Goal: Task Accomplishment & Management: Use online tool/utility

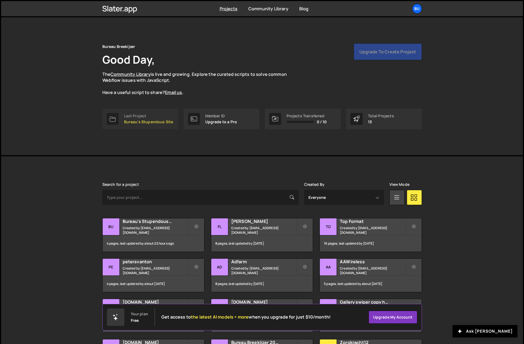
click at [124, 120] on p "Bureau's Stupendous Site" at bounding box center [148, 122] width 49 height 4
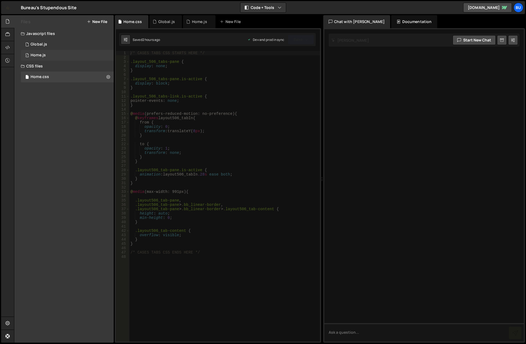
click at [46, 55] on div "1 Home.js 0" at bounding box center [67, 55] width 93 height 11
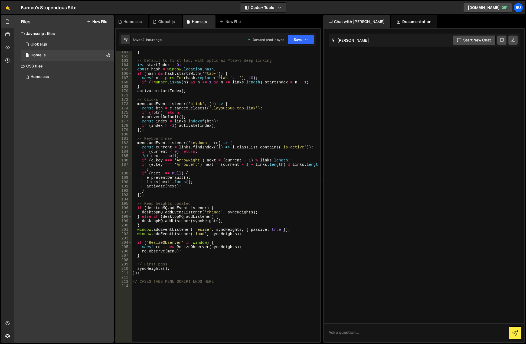
scroll to position [788, 0]
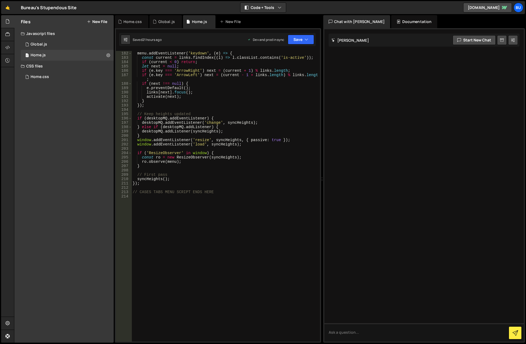
click at [171, 206] on div "// Keyboard nav menu . addEventListener ( 'keydown' , ( e ) => { const current …" at bounding box center [225, 196] width 186 height 299
type textarea "/"
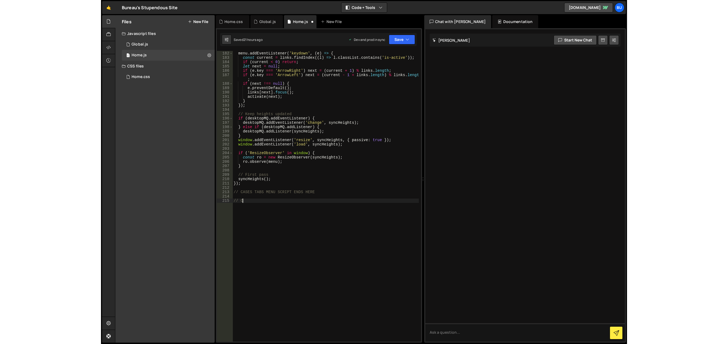
scroll to position [0, 0]
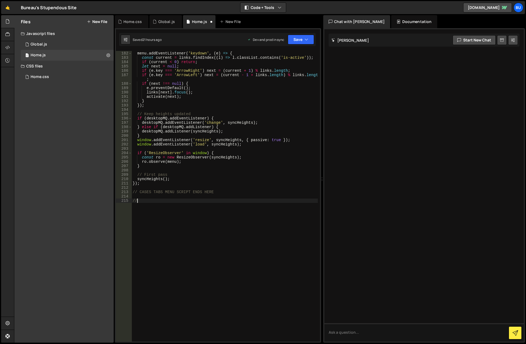
type textarea "/"
type textarea "// CASES TABS MENU SCRIPT ENDS HERE"
paste textarea "<script>"
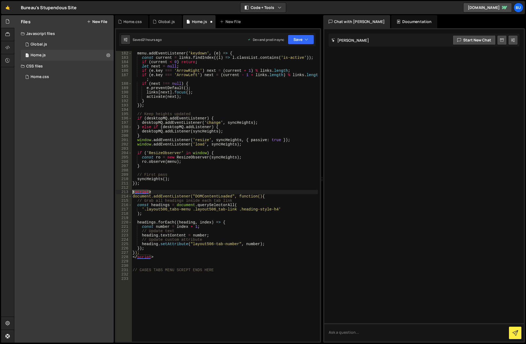
drag, startPoint x: 160, startPoint y: 192, endPoint x: 132, endPoint y: 193, distance: 28.7
click at [132, 193] on div "181 182 183 184 185 186 187 188 189 190 191 192 193 194 195 196 197 198 199 200…" at bounding box center [218, 196] width 204 height 290
type textarea "<script>"
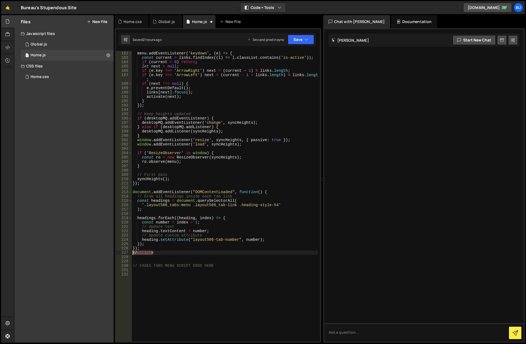
drag, startPoint x: 154, startPoint y: 251, endPoint x: 132, endPoint y: 252, distance: 22.2
click at [132, 252] on div "// Keyboard nav menu . addEventListener ( 'keydown' , ( e ) => { const current …" at bounding box center [225, 196] width 186 height 299
type textarea "</script>"
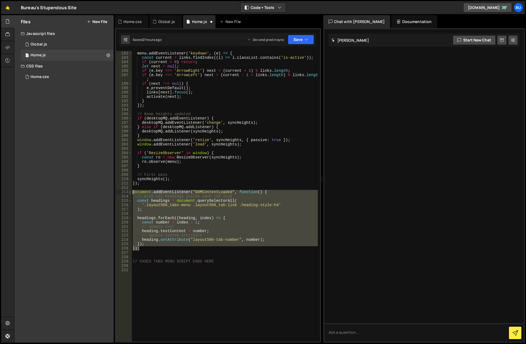
drag, startPoint x: 145, startPoint y: 249, endPoint x: 131, endPoint y: 193, distance: 57.8
click at [131, 193] on div "}); 181 182 183 184 185 186 187 188 189 190 191 192 193 194 195 196 197 198 199…" at bounding box center [218, 196] width 204 height 290
type textarea "document.addEventListener("DOMContentLoaded", function() { // Grab all headings…"
paste textarea
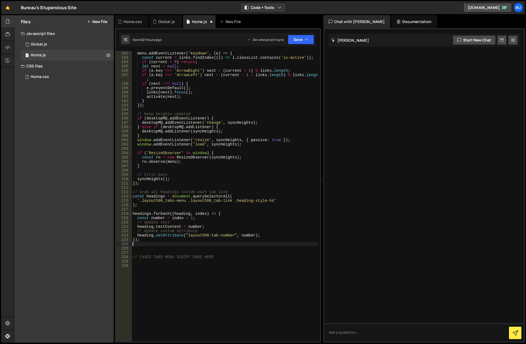
click at [148, 188] on div "// Keyboard nav menu . addEventListener ( 'keydown' , ( e ) => { const current …" at bounding box center [225, 196] width 186 height 299
click at [313, 37] on button "Save" at bounding box center [301, 40] width 26 height 10
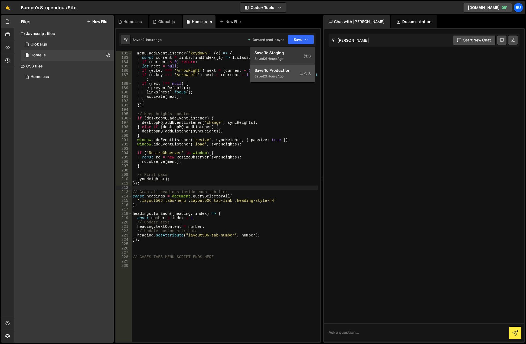
click at [292, 72] on div "Save to Production S" at bounding box center [282, 70] width 56 height 5
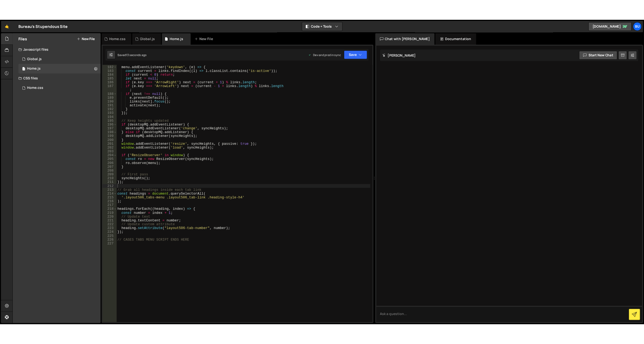
scroll to position [784, 0]
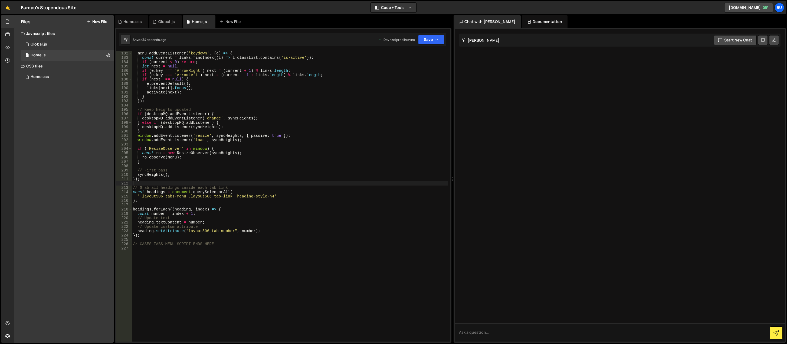
click at [209, 247] on div "// Keyboard nav menu . addEventListener ( 'keydown' , ( e ) => { const current …" at bounding box center [290, 196] width 316 height 299
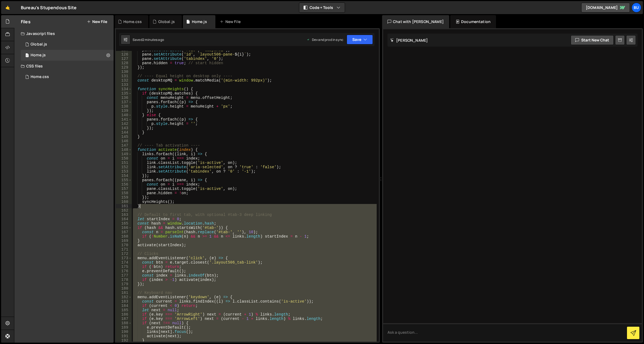
drag, startPoint x: 191, startPoint y: 239, endPoint x: 158, endPoint y: 206, distance: 47.3
click at [158, 206] on div "pane . setAttribute ( 'role' , 'tabpanel' ) ; pane . setAttribute ( 'id' , ` la…" at bounding box center [254, 197] width 245 height 299
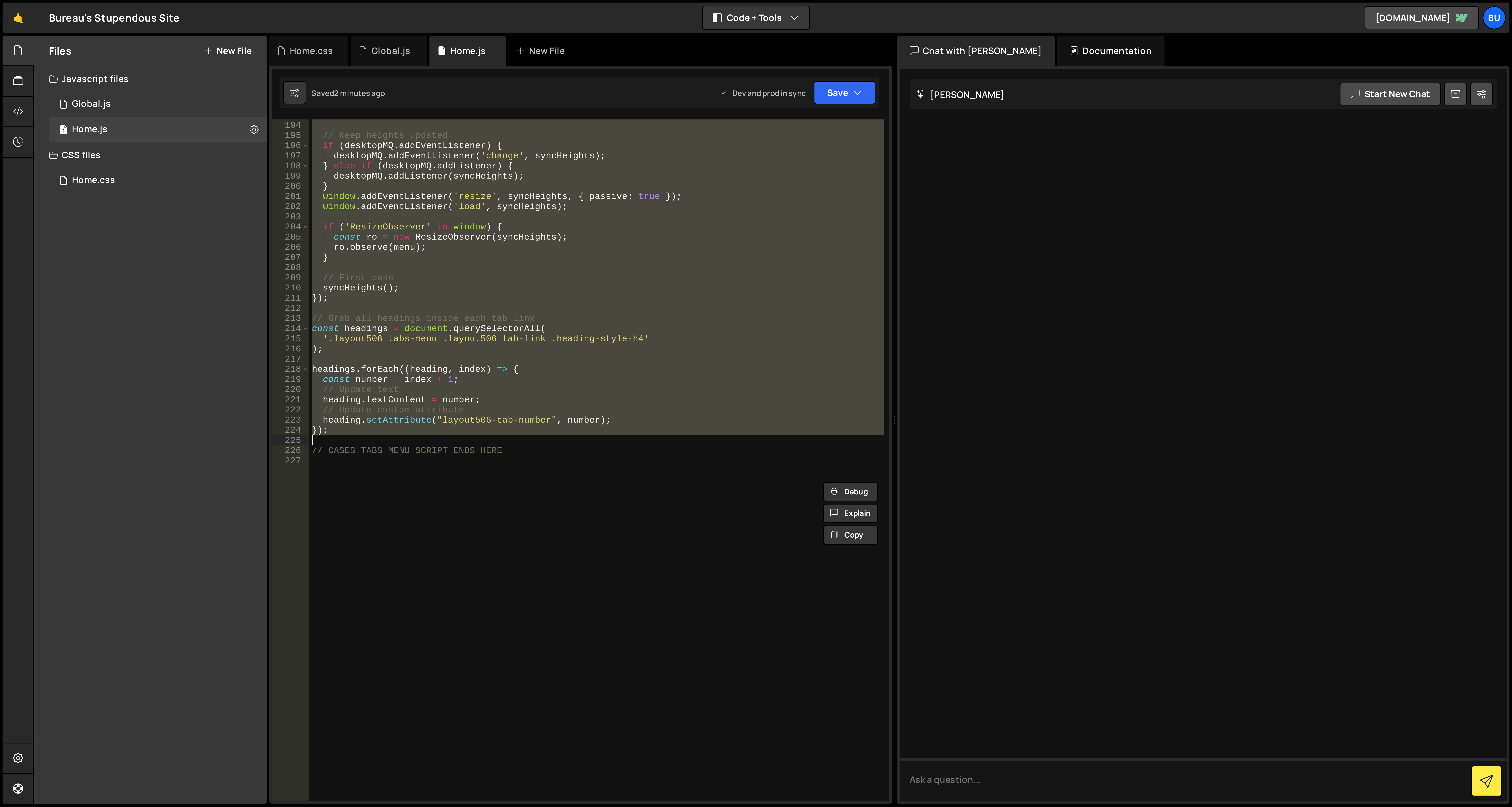
scroll to position [491, 0]
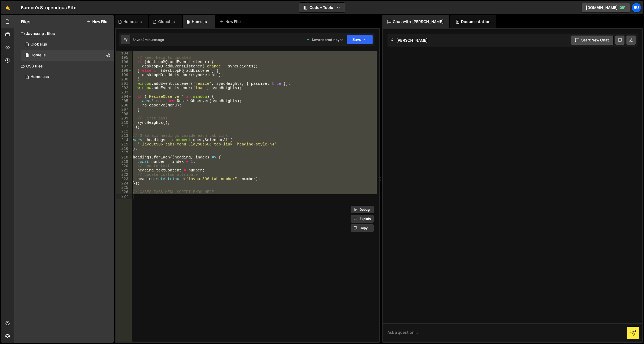
drag, startPoint x: 133, startPoint y: 153, endPoint x: 260, endPoint y: 195, distance: 133.2
click at [260, 195] on div "}) ; // Keep heights updated if ( desktopMQ . addEventListener ) { desktopMQ . …" at bounding box center [254, 196] width 245 height 299
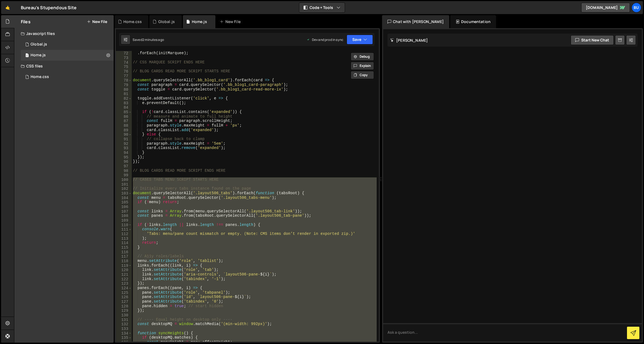
scroll to position [320, 0]
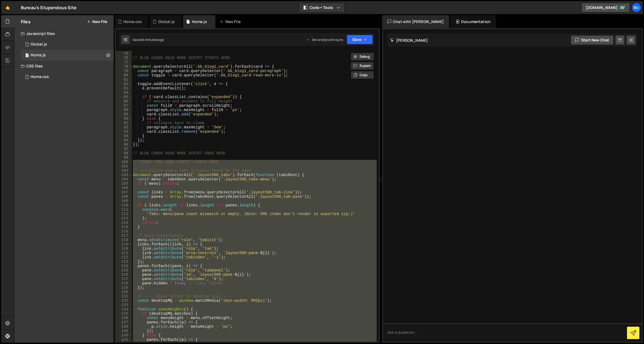
click at [190, 211] on div "// CSS MARQUEE SCRIPT ENDS HERE // BLOG CARDS READ MORE SCRIPT STARTS HERE docu…" at bounding box center [254, 196] width 245 height 290
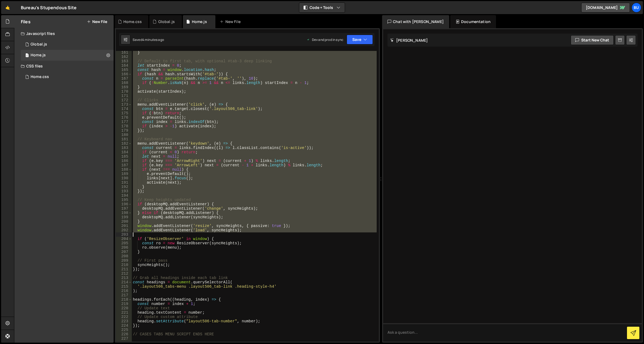
scroll to position [742, 0]
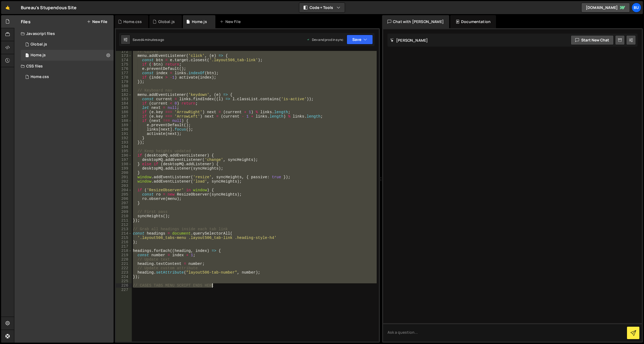
drag, startPoint x: 133, startPoint y: 162, endPoint x: 212, endPoint y: 284, distance: 144.8
click at [212, 284] on div "// Clicks menu . addEventListener ( 'click' , ( e ) => { const btn = e . target…" at bounding box center [254, 198] width 245 height 299
type textarea "// CASES TABS MENU SCRIPT ENDS HERE"
paste textarea
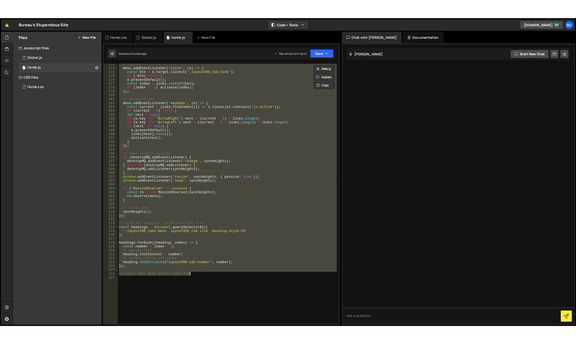
scroll to position [1186, 0]
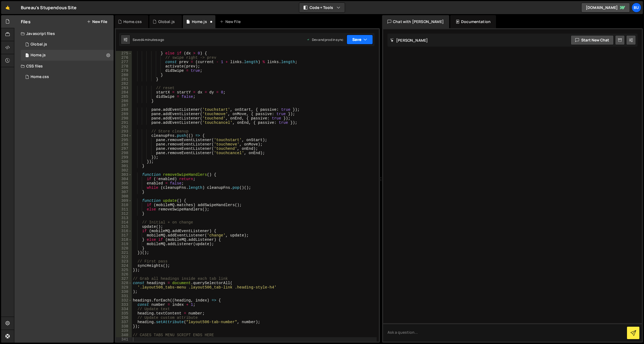
click at [362, 40] on button "Save" at bounding box center [360, 40] width 26 height 10
click at [352, 72] on div "Save to Production S" at bounding box center [341, 70] width 56 height 5
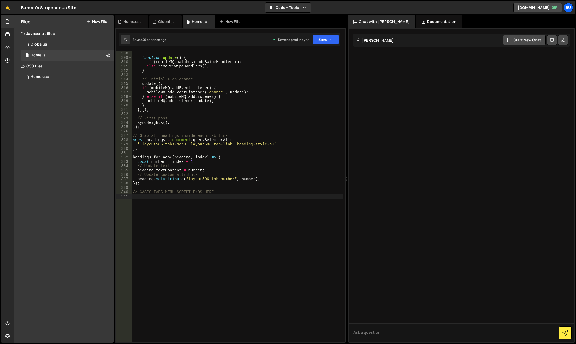
scroll to position [1342, 0]
click at [258, 222] on div "} function update ( ) { if ( mobileMQ . matches ) addSwipeHandlers ( ) ; else r…" at bounding box center [237, 196] width 211 height 299
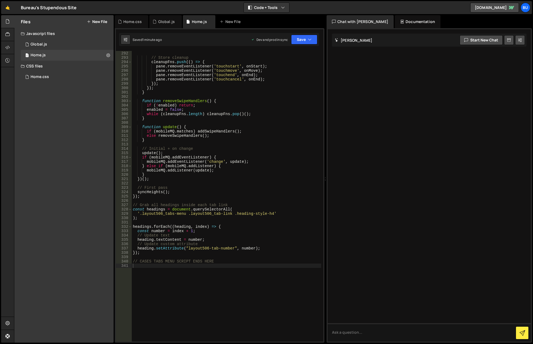
scroll to position [1351, 0]
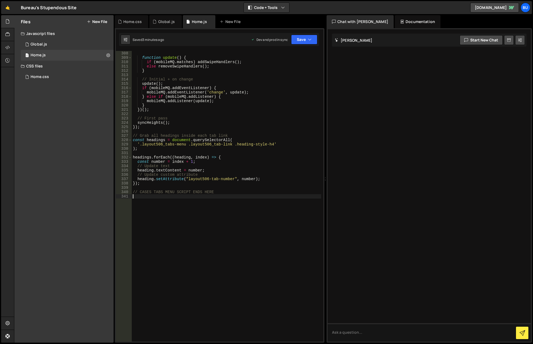
click at [175, 189] on div "} function update ( ) { if ( mobileMQ . matches ) addSwipeHandlers ( ) ; else r…" at bounding box center [226, 196] width 189 height 299
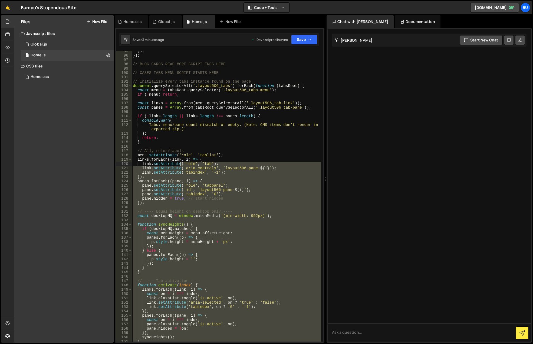
scroll to position [393, 0]
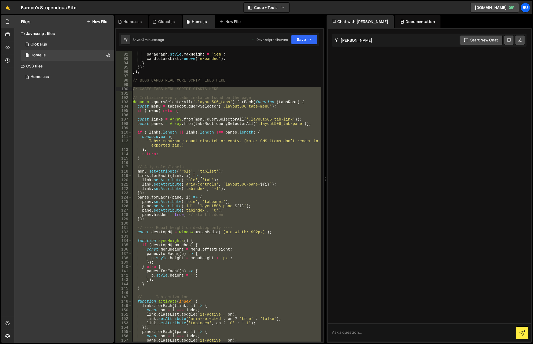
drag, startPoint x: 227, startPoint y: 194, endPoint x: 132, endPoint y: 89, distance: 141.9
click at [132, 89] on div "91 92 93 94 95 96 97 98 99 100 101 102 103 104 105 106 107 108 109 110 111 112 …" at bounding box center [220, 196] width 208 height 290
type textarea "// CASES TABS MENU SCRIPT STARTS HERE"
paste textarea
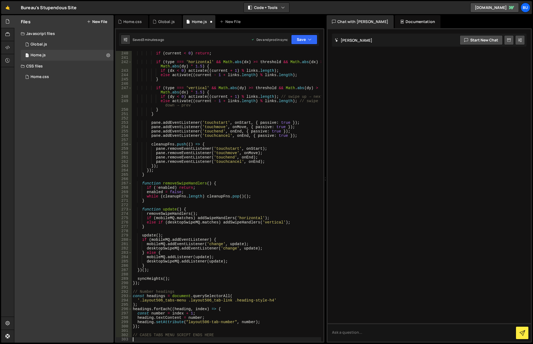
scroll to position [1043, 0]
click at [303, 38] on button "Save" at bounding box center [304, 40] width 26 height 10
click at [298, 72] on div "Save to Production S" at bounding box center [286, 70] width 56 height 5
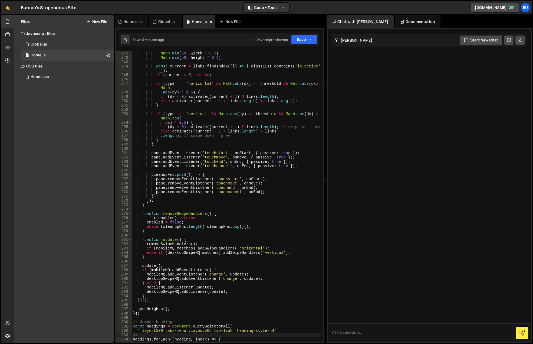
type textarea ");"
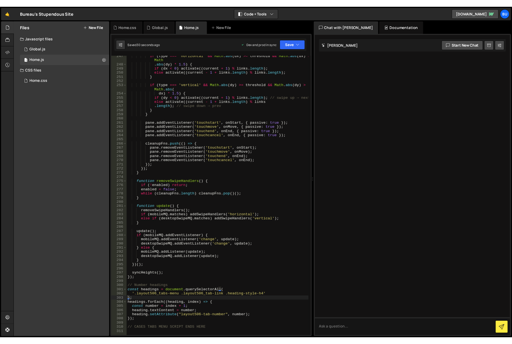
scroll to position [1141, 0]
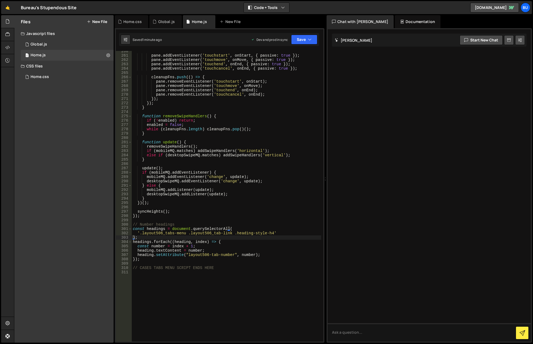
click at [249, 219] on div "pane . addEventListener ( 'touchstart' , onStart , { passive : true }) ; pane .…" at bounding box center [226, 198] width 189 height 299
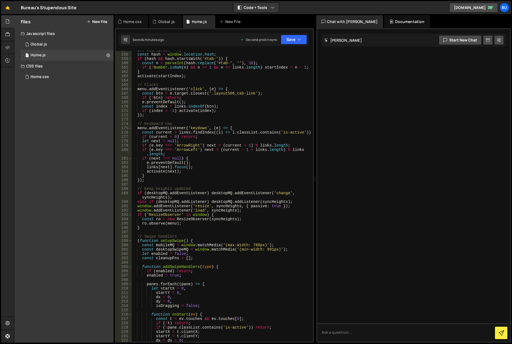
scroll to position [678, 0]
drag, startPoint x: 137, startPoint y: 236, endPoint x: 199, endPoint y: 241, distance: 61.9
click at [199, 241] on div "let startIndex = 0 ; const hash = window . location . hash ; if ( hash && hash …" at bounding box center [221, 197] width 179 height 299
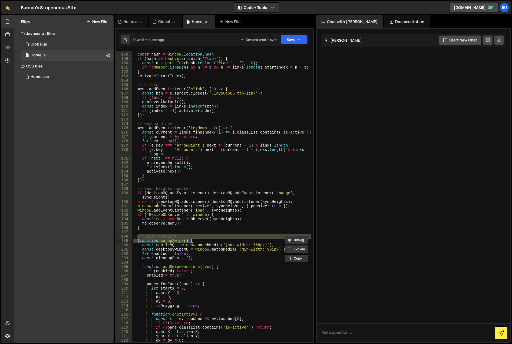
click at [181, 238] on div "let startIndex = 0 ; const hash = window . location . hash ; if ( hash && hash …" at bounding box center [221, 196] width 179 height 290
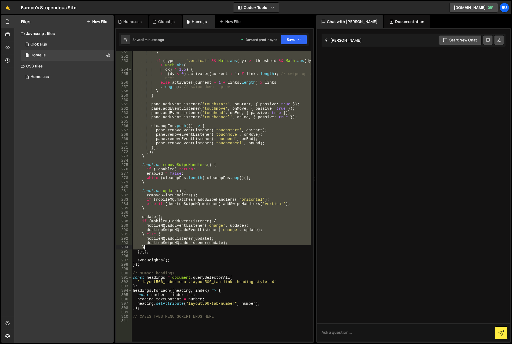
scroll to position [1100, 0]
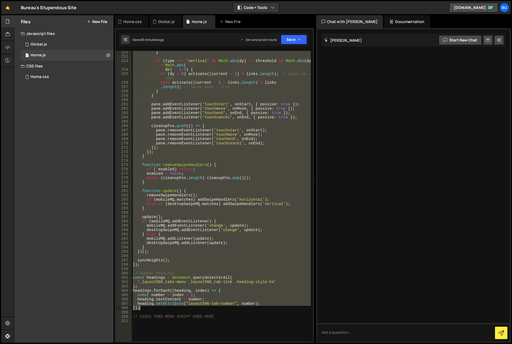
drag, startPoint x: 138, startPoint y: 235, endPoint x: 236, endPoint y: 308, distance: 122.1
click at [236, 308] on div "} if ( type === 'vertical' && Math . abs ( dy ) >= threshold && Math . abs ( dy…" at bounding box center [221, 199] width 179 height 299
type textarea "heading.setAttribute("layout506-tab-number", number); });"
paste textarea
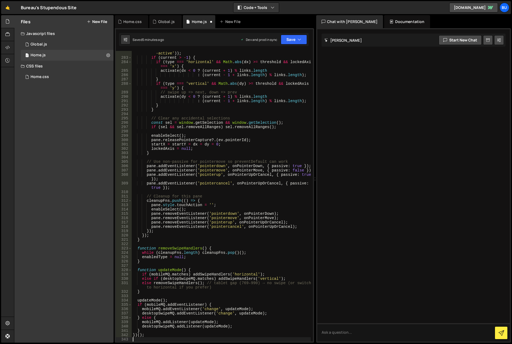
scroll to position [1234, 0]
click at [300, 39] on icon "button" at bounding box center [300, 39] width 4 height 5
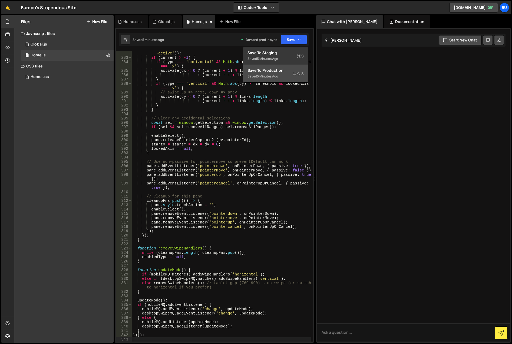
click at [287, 75] on div "Saved 5 minutes ago" at bounding box center [276, 76] width 56 height 6
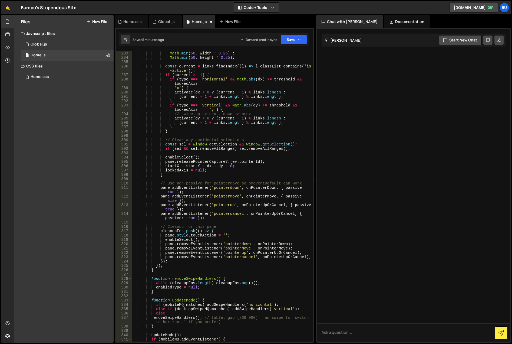
scroll to position [1255, 0]
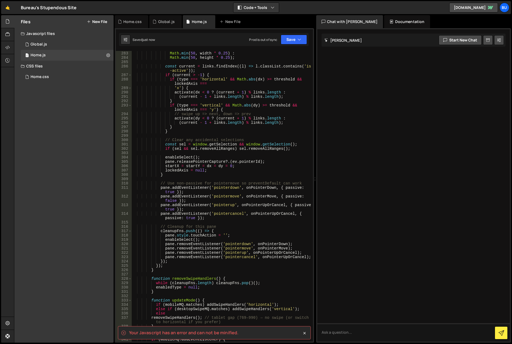
click at [252, 140] on div "const threshold = type === 'horizontal' ? Math . min ( 50 , width * 0.25 ) : Ma…" at bounding box center [221, 196] width 179 height 299
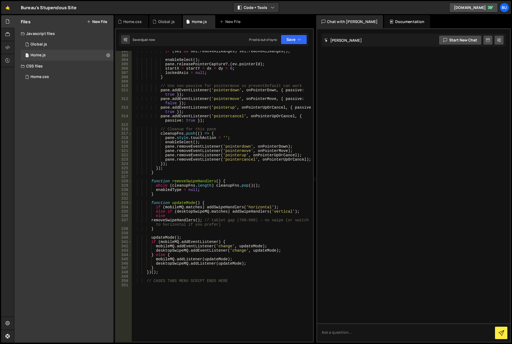
scroll to position [1331, 0]
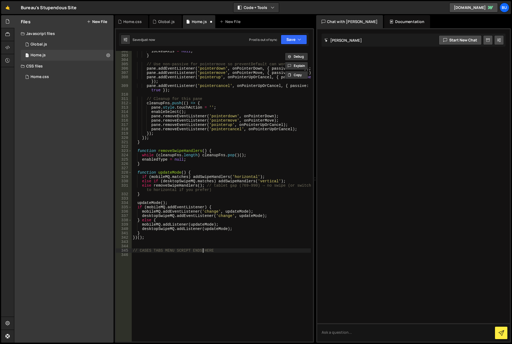
click at [202, 250] on div "lockedAxis = null ; } // Use non-passive for pointermove so preventDefault can …" at bounding box center [221, 198] width 179 height 299
type textarea "heading.setAttribute("layout506-tab-number", number); });"
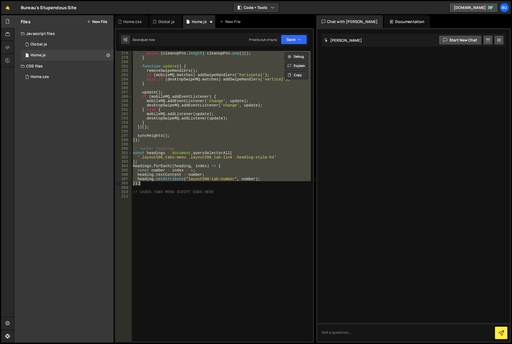
scroll to position [1225, 0]
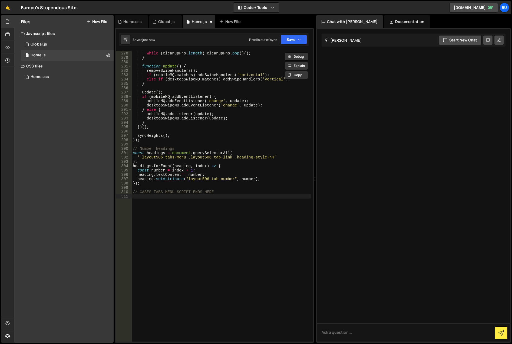
drag, startPoint x: 190, startPoint y: 198, endPoint x: 205, endPoint y: 188, distance: 18.7
click at [190, 197] on div "enabled = false ; while ( cleanupFns . length ) cleanupFns . pop ( ) ( ) ; } fu…" at bounding box center [221, 196] width 179 height 299
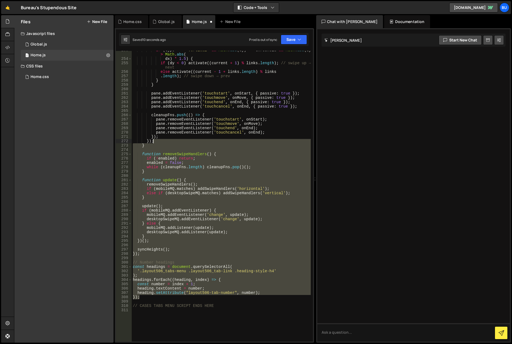
scroll to position [1047, 0]
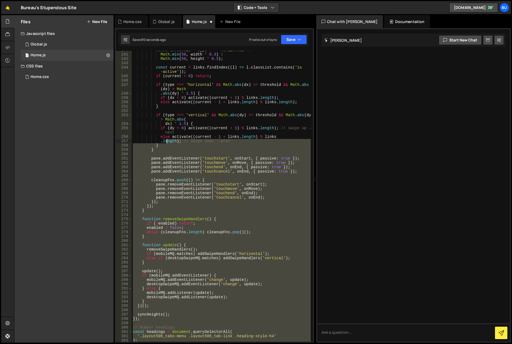
drag, startPoint x: 193, startPoint y: 183, endPoint x: 175, endPoint y: 143, distance: 43.7
click at [174, 146] on div "const threshold = type === 'horizontal' ? Math . min ( 50 , width * 0.3 ) : Mat…" at bounding box center [221, 197] width 179 height 299
type textarea "} }"
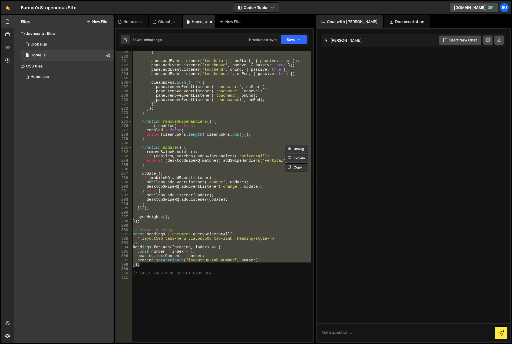
scroll to position [1177, 0]
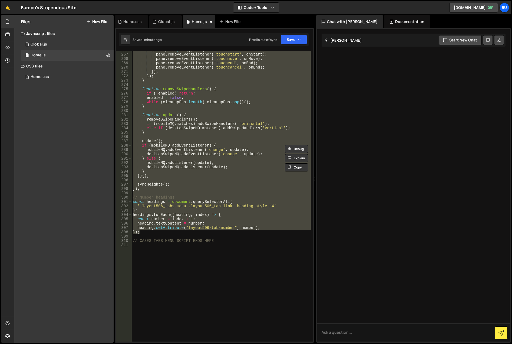
click at [225, 246] on div "cleanupFns . push (( ) => { pane . removeEventListener ( 'touchstart' , onStart…" at bounding box center [221, 197] width 179 height 299
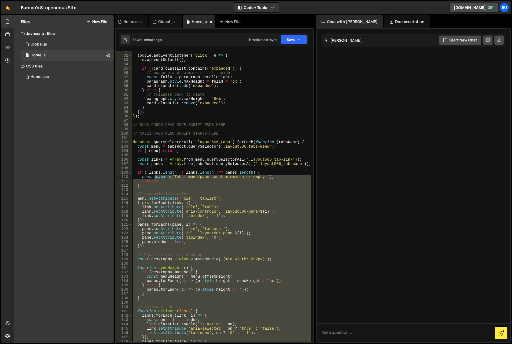
scroll to position [349, 0]
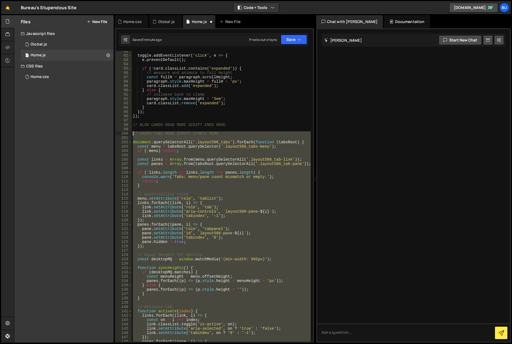
drag, startPoint x: 222, startPoint y: 243, endPoint x: 134, endPoint y: 132, distance: 141.9
click at [134, 132] on div "toggle . addEventListener ( 'click' , e => { e . preventDefault ( ) ; if ( ! ca…" at bounding box center [221, 198] width 179 height 299
type textarea "// CASES TABS MENU SCRIPT STARTS HERE"
paste textarea
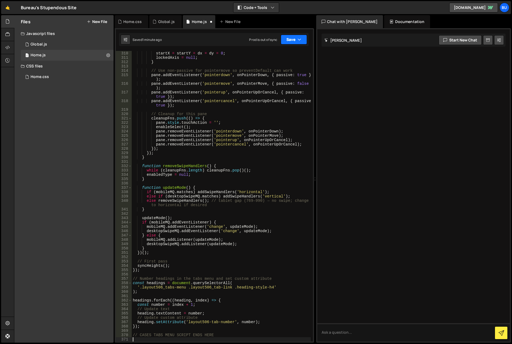
click at [296, 38] on button "Save" at bounding box center [294, 40] width 26 height 10
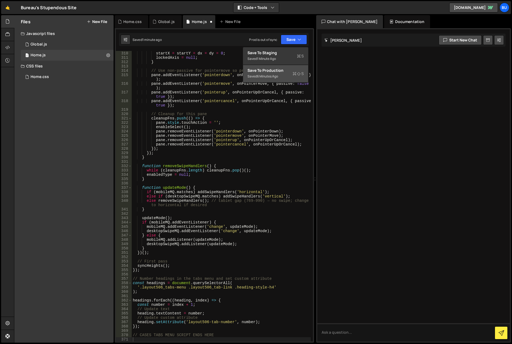
click at [290, 70] on div "Save to Production S" at bounding box center [276, 70] width 56 height 5
type textarea "heading.textContent = number;"
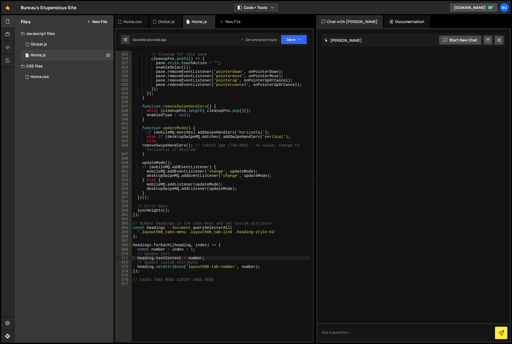
scroll to position [1530, 0]
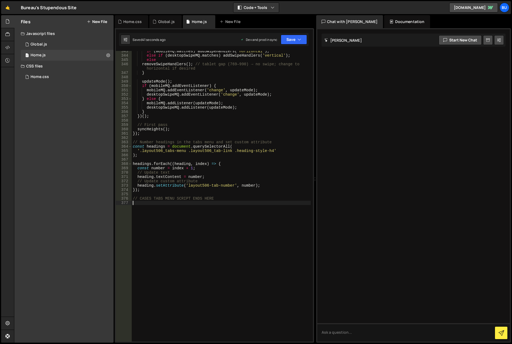
click at [196, 235] on div "if ( mobileMQ . matches ) addSwipeHandlers ( 'horizontal' ) ; else if ( desktop…" at bounding box center [221, 198] width 179 height 299
click at [232, 232] on div "if ( mobileMQ . matches ) addSwipeHandlers ( 'horizontal' ) ; else if ( desktop…" at bounding box center [221, 198] width 179 height 299
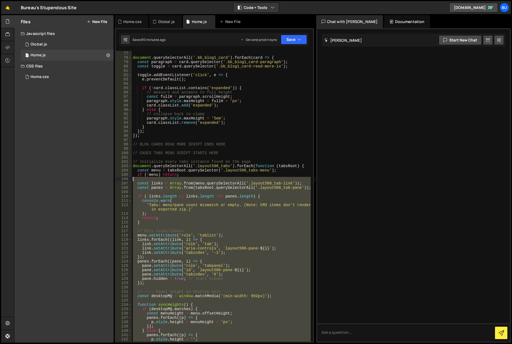
scroll to position [296, 0]
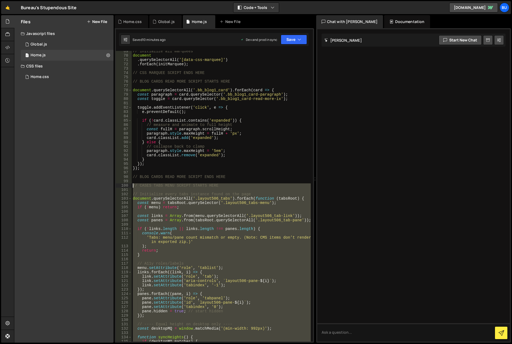
drag, startPoint x: 190, startPoint y: 207, endPoint x: 132, endPoint y: 186, distance: 62.1
click at [132, 186] on div "// initialize all marquees document . querySelectorAll ( '[data-css-marquee]' )…" at bounding box center [221, 198] width 179 height 299
type textarea "// CASES TABS MENU SCRIPT STARTS HERE"
paste textarea
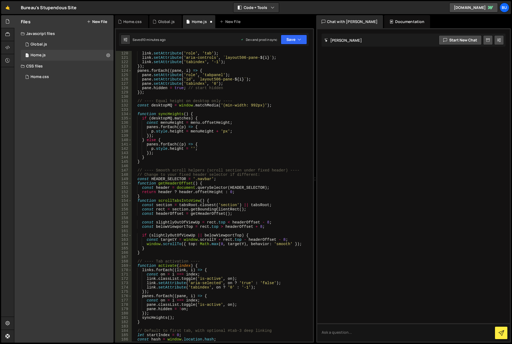
scroll to position [487, 0]
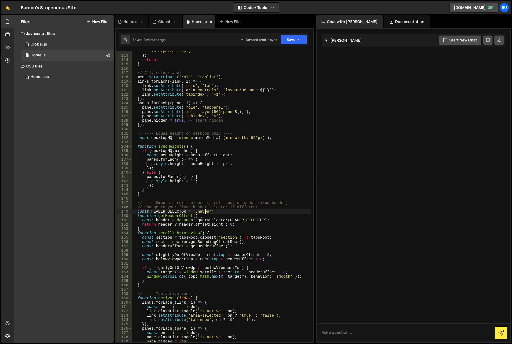
click at [205, 212] on div "'Tabs: menu/pane count mismatch or empty. (Note: CMS items don’t render in expo…" at bounding box center [221, 196] width 179 height 303
click at [205, 210] on div "'Tabs: menu/pane count mismatch or empty. (Note: CMS items don’t render in expo…" at bounding box center [221, 196] width 179 height 303
click at [197, 211] on div "'Tabs: menu/pane count mismatch or empty. (Note: CMS items don’t render in expo…" at bounding box center [221, 196] width 179 height 290
click at [210, 212] on div "'Tabs: menu/pane count mismatch or empty. (Note: CMS items don’t render in expo…" at bounding box center [221, 196] width 179 height 303
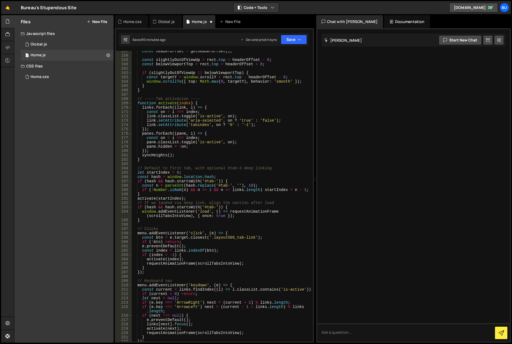
scroll to position [698, 0]
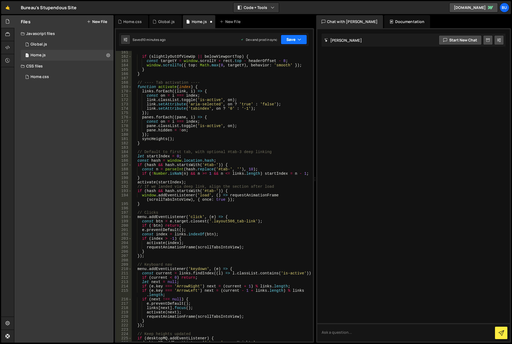
click at [295, 41] on button "Save" at bounding box center [294, 40] width 26 height 10
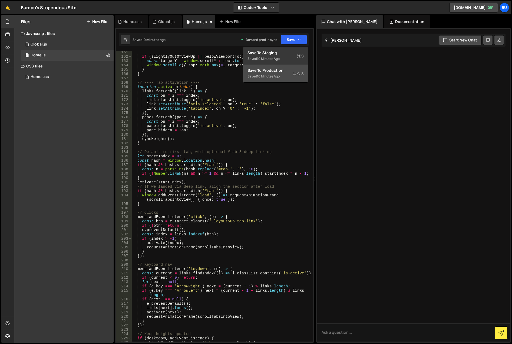
click at [278, 70] on div "Save to Production S" at bounding box center [276, 70] width 56 height 5
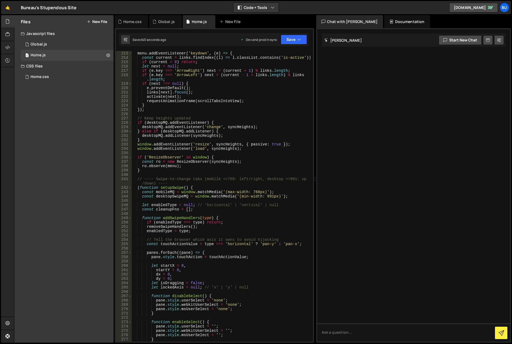
scroll to position [955, 0]
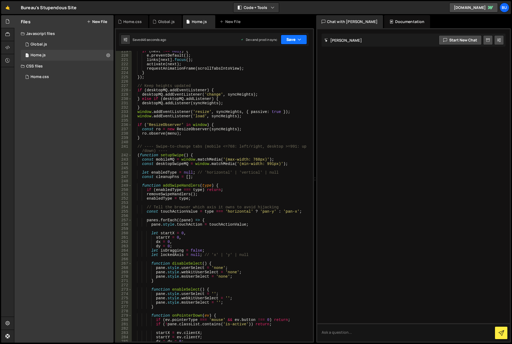
click at [296, 37] on button "Save" at bounding box center [294, 40] width 26 height 10
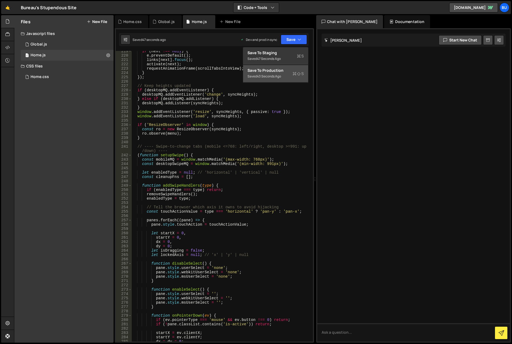
click at [281, 70] on div "Save to Production S" at bounding box center [276, 70] width 56 height 5
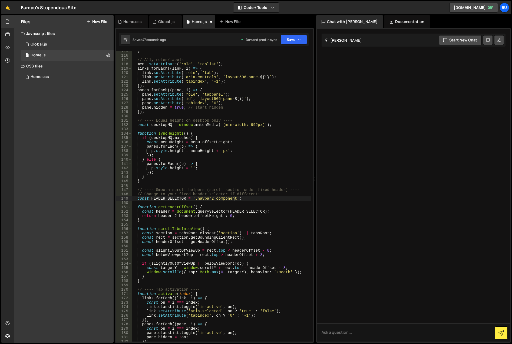
scroll to position [500, 0]
type textarea "});"
click at [237, 111] on div "} // A11y roles/labels menu . setAttribute ( 'role' , 'tablist' ) ; links . for…" at bounding box center [221, 198] width 179 height 299
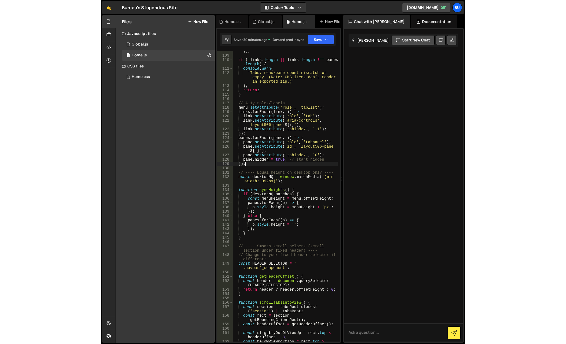
scroll to position [578, 0]
